Goal: Information Seeking & Learning: Learn about a topic

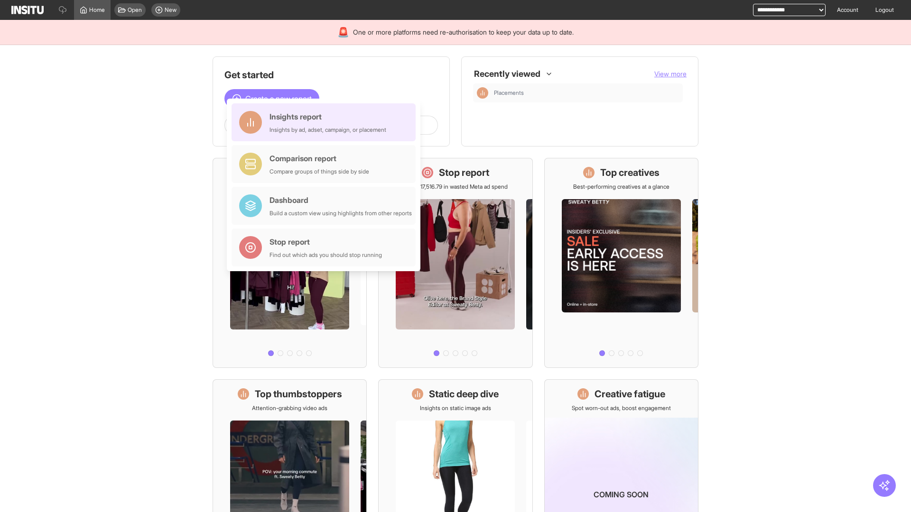
click at [326, 122] on div "Insights report Insights by ad, adset, campaign, or placement" at bounding box center [327, 122] width 117 height 23
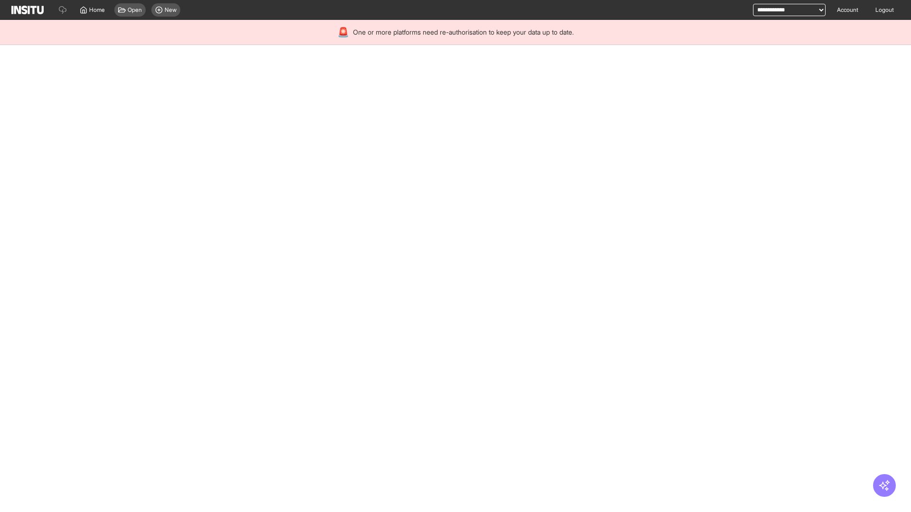
select select "**"
